Goal: Communication & Community: Answer question/provide support

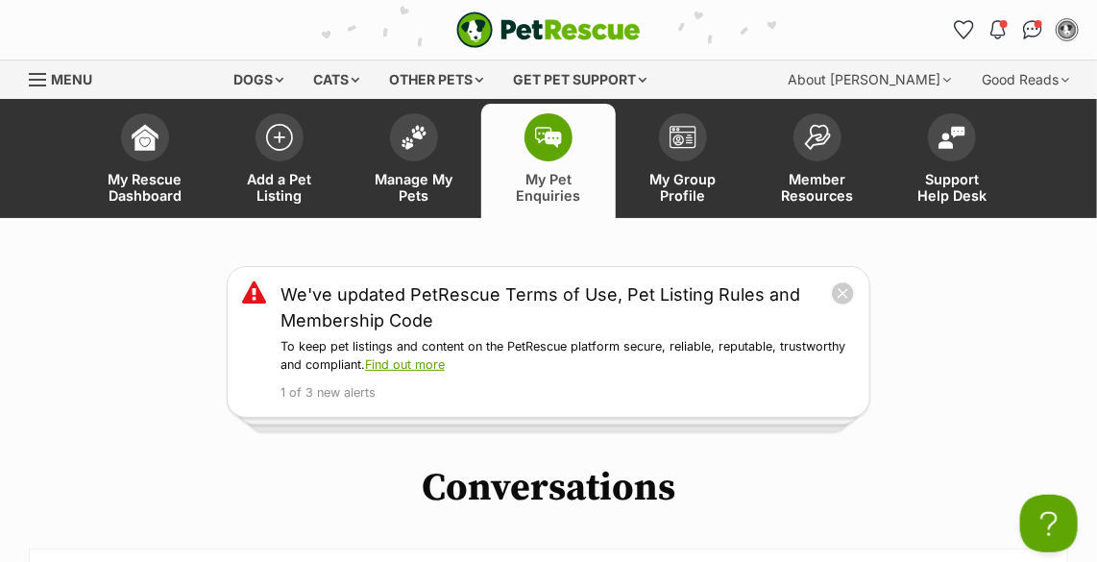
click at [534, 128] on span at bounding box center [549, 137] width 48 height 48
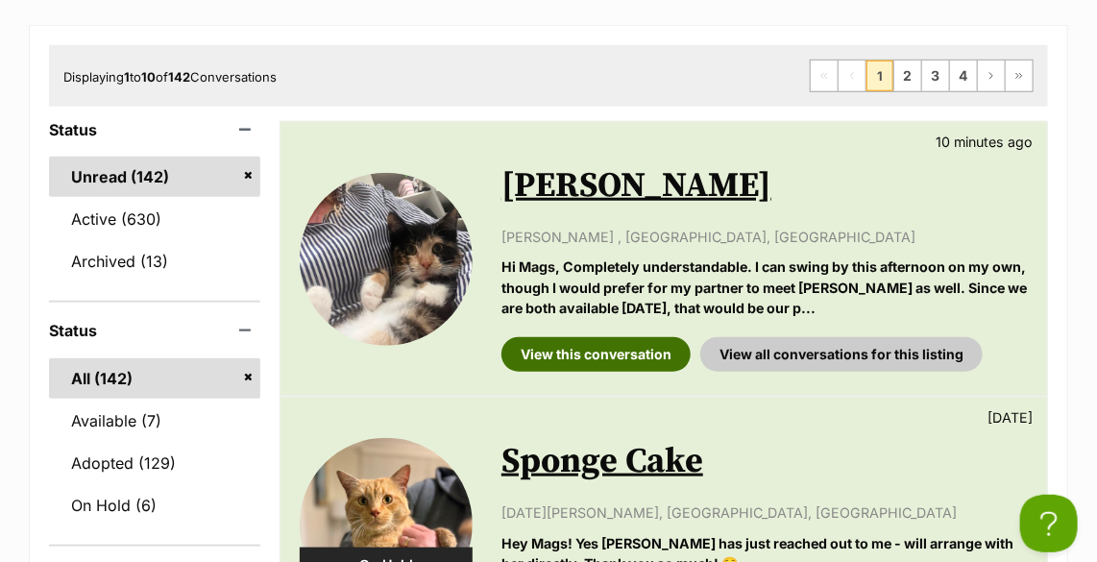
click at [578, 347] on link "View this conversation" at bounding box center [596, 354] width 189 height 35
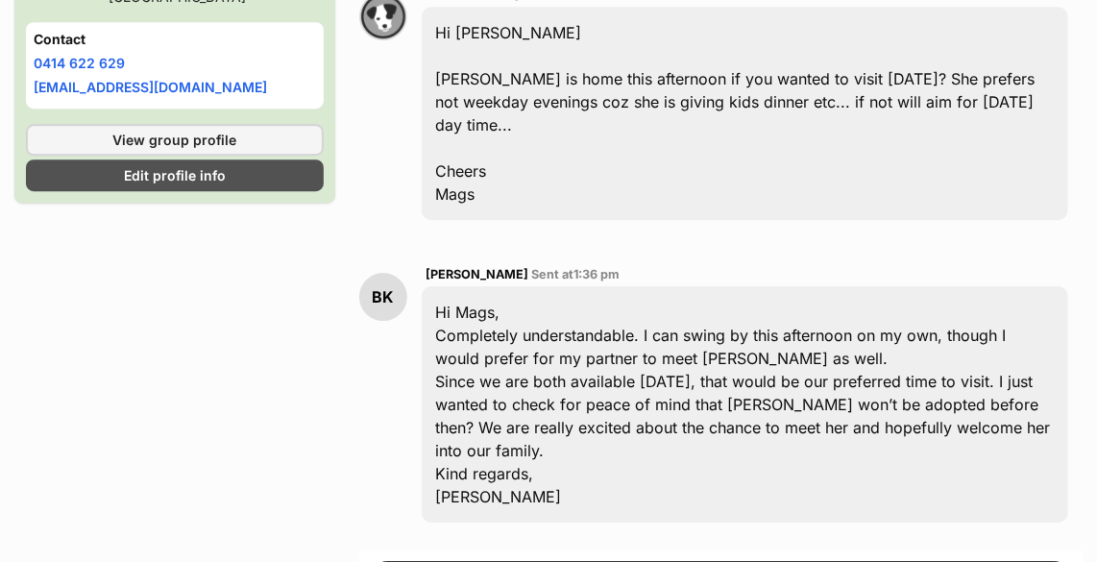
scroll to position [2134, 0]
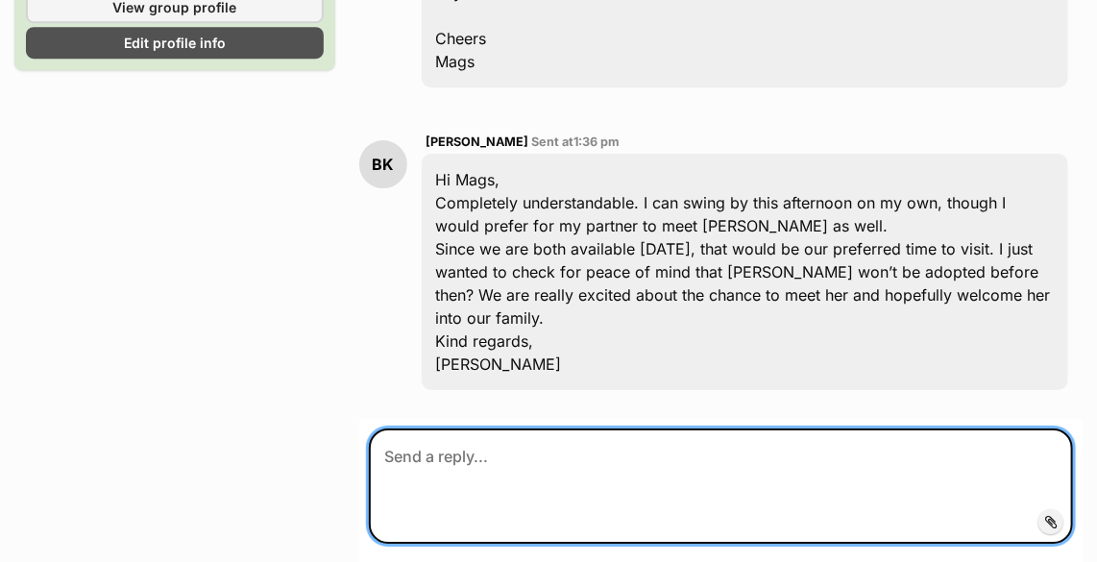
click at [554, 429] on textarea at bounding box center [721, 486] width 704 height 115
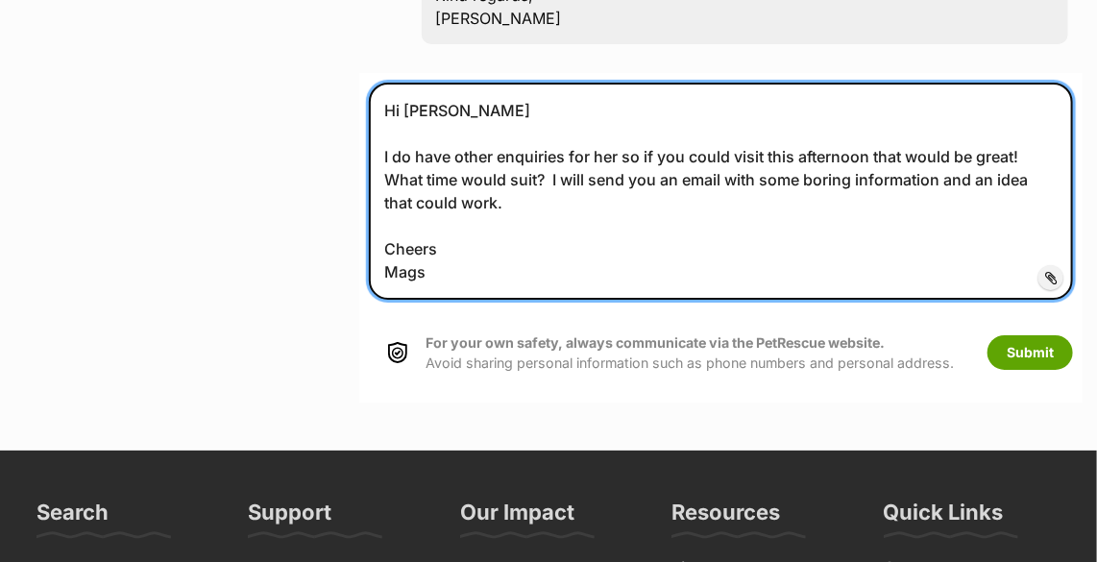
scroll to position [2489, 0]
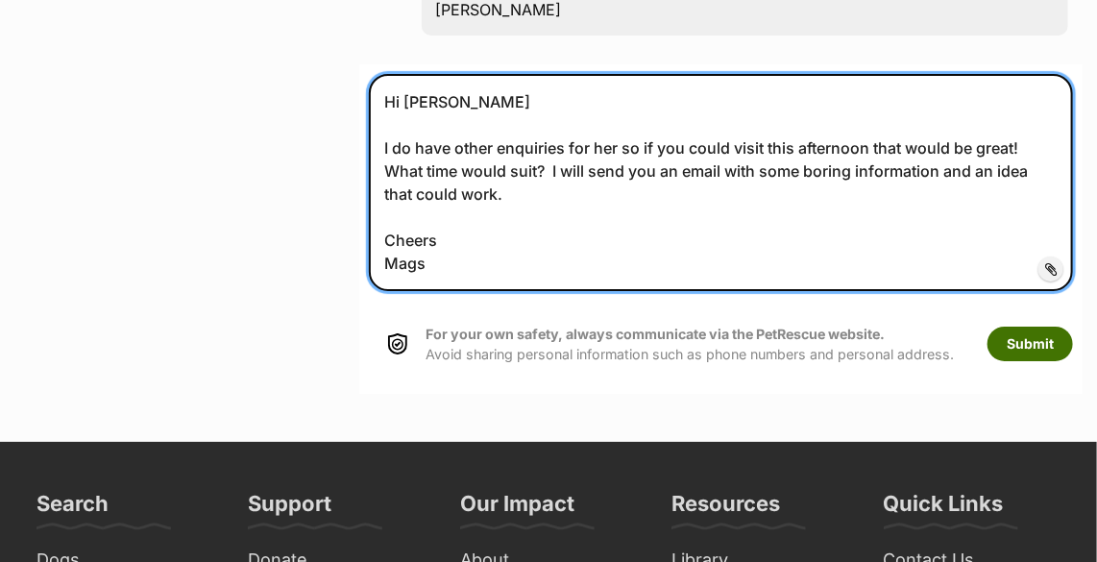
type textarea "Hi Bridgette I do have other enquiries for her so if you could visit this after…"
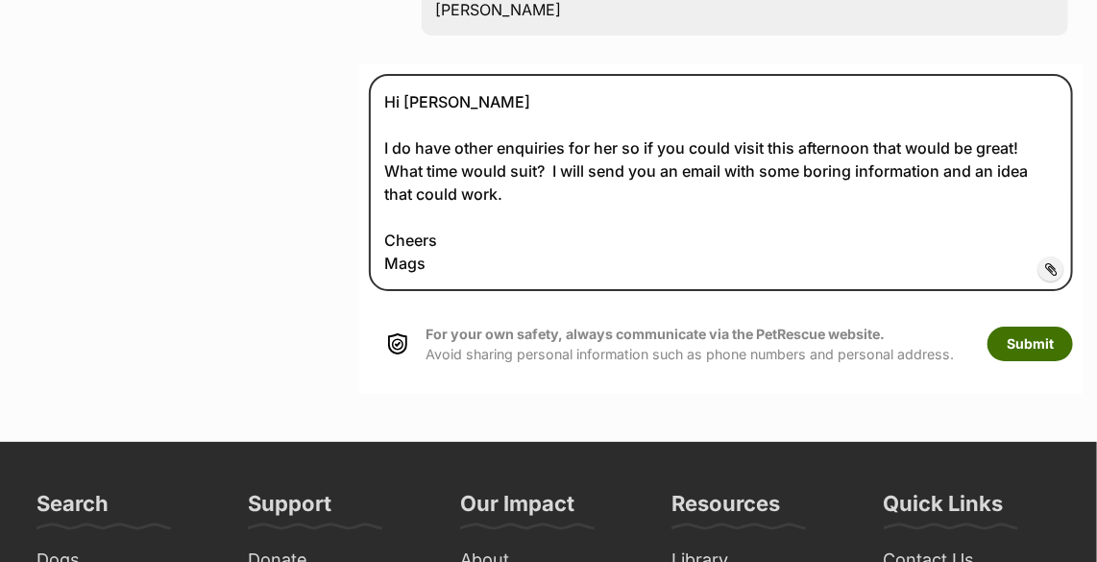
click at [1027, 327] on button "Submit" at bounding box center [1031, 344] width 86 height 35
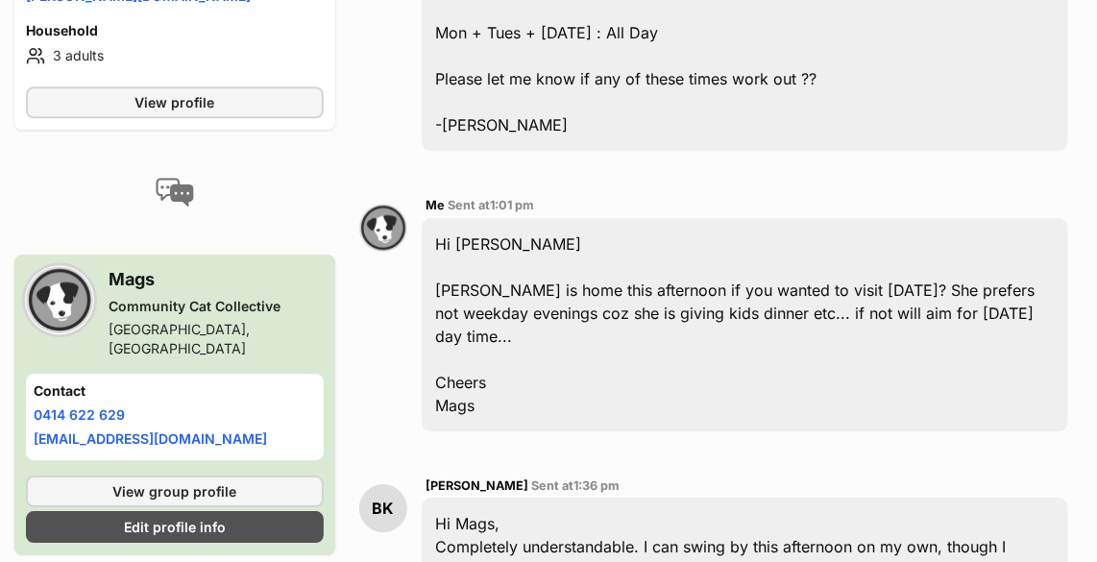
scroll to position [1615, 0]
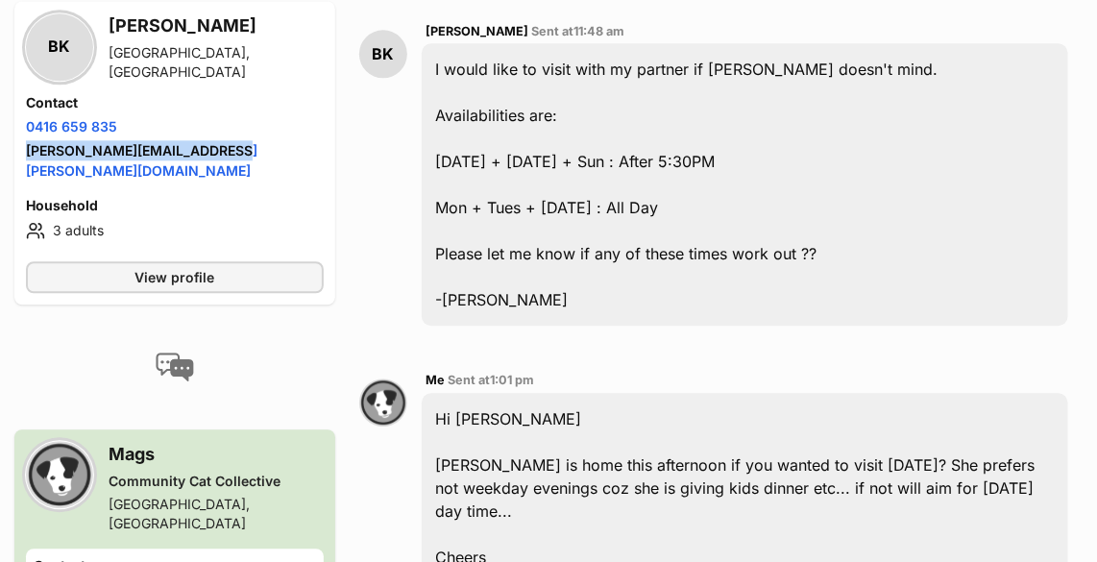
drag, startPoint x: 224, startPoint y: 149, endPoint x: 15, endPoint y: 153, distance: 208.6
click at [15, 153] on div "BK [PERSON_NAME] [GEOGRAPHIC_DATA], [GEOGRAPHIC_DATA] Contact Phone number Phon…" at bounding box center [174, 153] width 321 height 304
drag, startPoint x: 15, startPoint y: 153, endPoint x: 98, endPoint y: 152, distance: 82.7
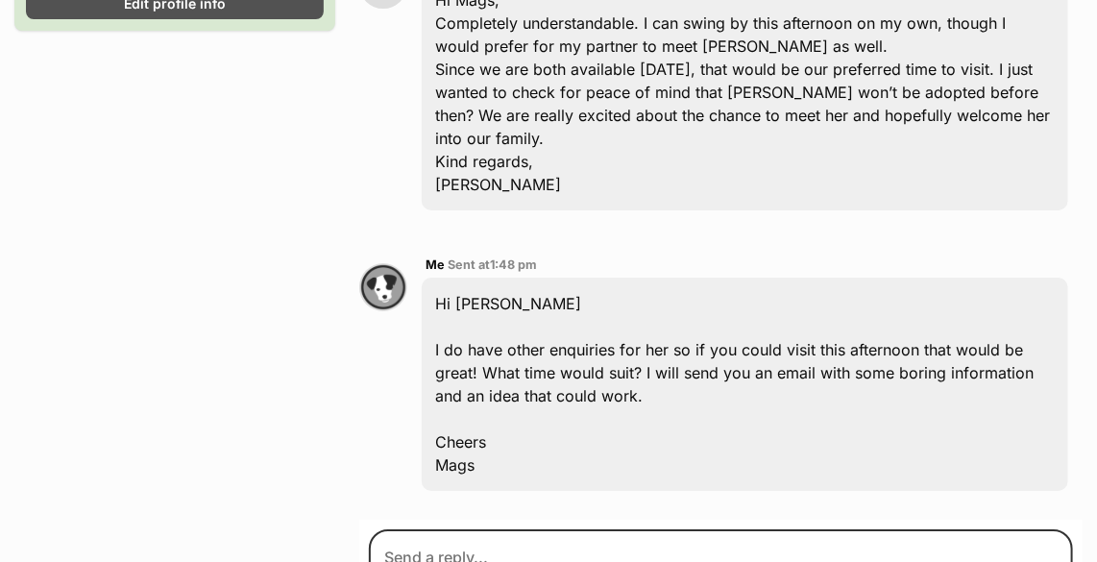
scroll to position [2489, 0]
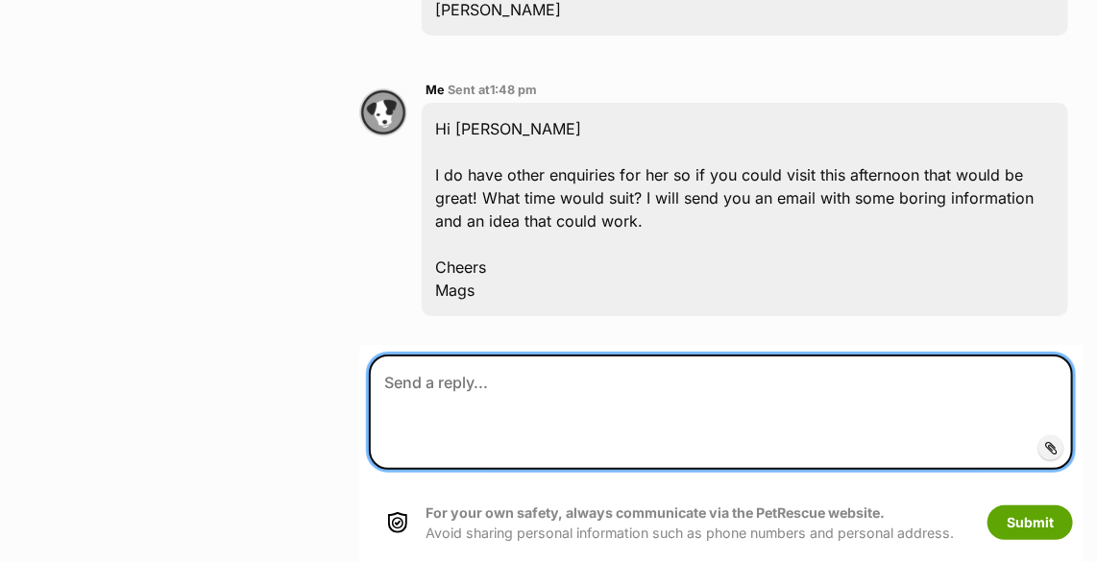
click at [493, 357] on textarea at bounding box center [721, 412] width 704 height 115
type textarea "P"
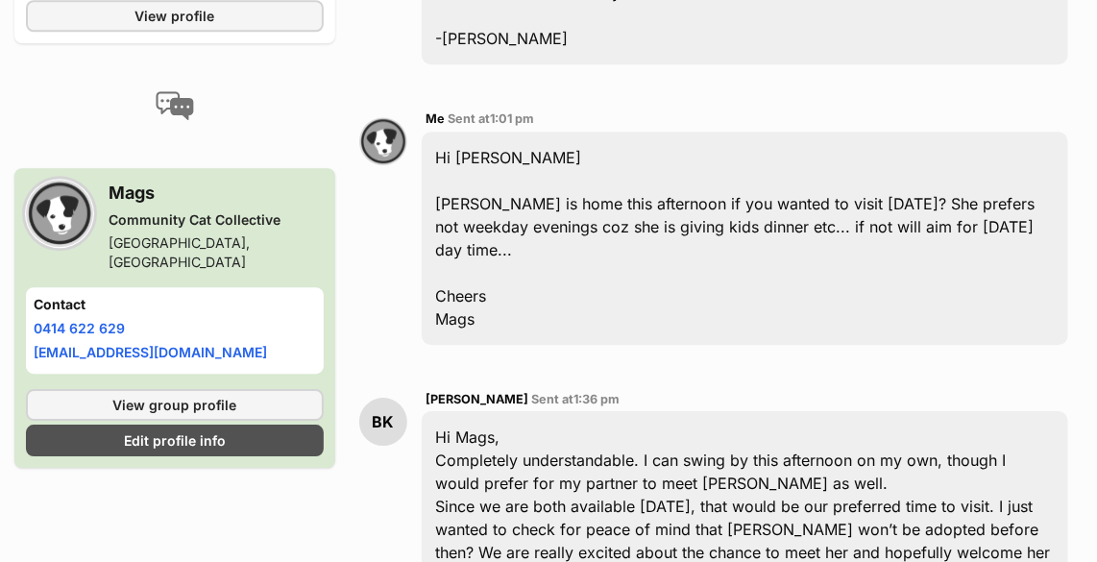
scroll to position [1441, 0]
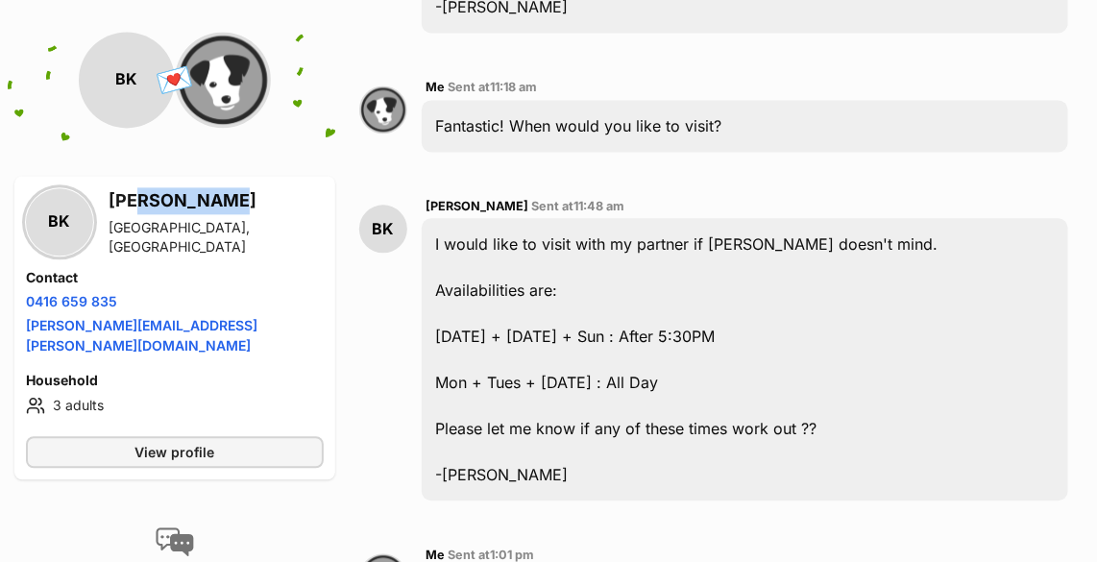
drag, startPoint x: 125, startPoint y: 203, endPoint x: 202, endPoint y: 207, distance: 77.0
click at [202, 207] on h3 "[PERSON_NAME]" at bounding box center [216, 200] width 215 height 27
drag, startPoint x: 202, startPoint y: 207, endPoint x: 108, endPoint y: 196, distance: 94.8
click at [108, 196] on div "BK [PERSON_NAME] [GEOGRAPHIC_DATA], [GEOGRAPHIC_DATA]" at bounding box center [175, 221] width 298 height 69
drag, startPoint x: 108, startPoint y: 196, endPoint x: 123, endPoint y: 196, distance: 15.4
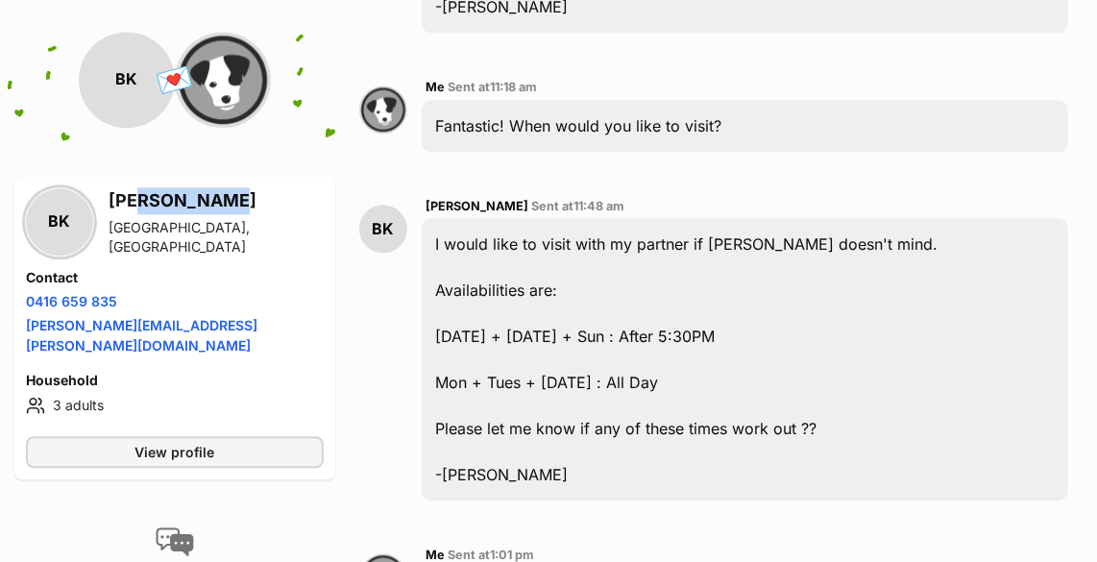
copy h3 "[PERSON_NAME]"
